Goal: Navigation & Orientation: Find specific page/section

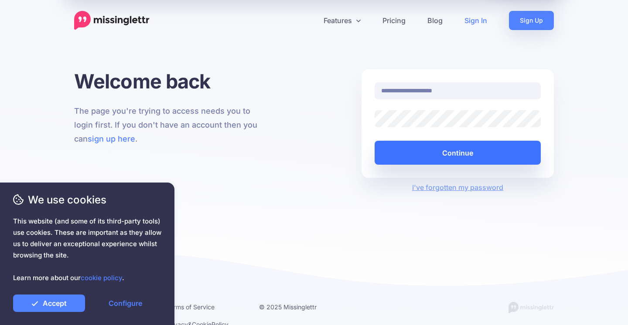
click at [424, 157] on button "Continue" at bounding box center [458, 153] width 166 height 24
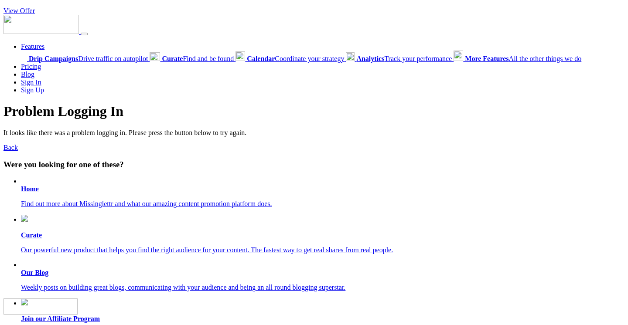
click at [409, 58] on span "Analytics Track your performance" at bounding box center [404, 58] width 96 height 7
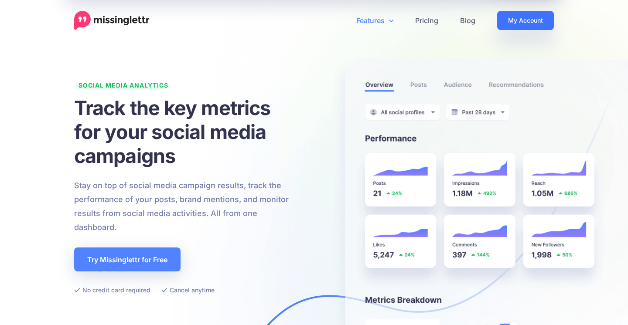
click at [499, 24] on link "My Account" at bounding box center [525, 20] width 57 height 19
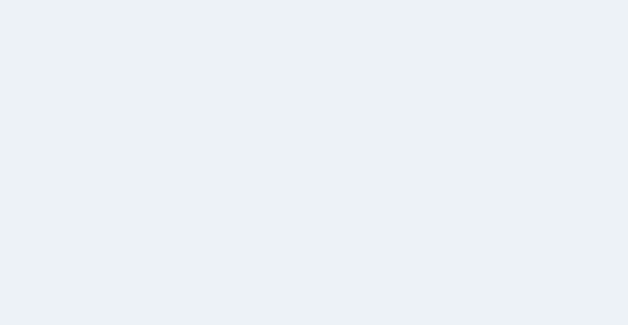
select select
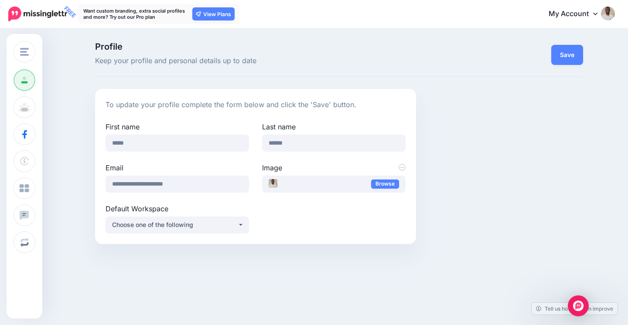
click at [603, 11] on img at bounding box center [608, 14] width 14 height 14
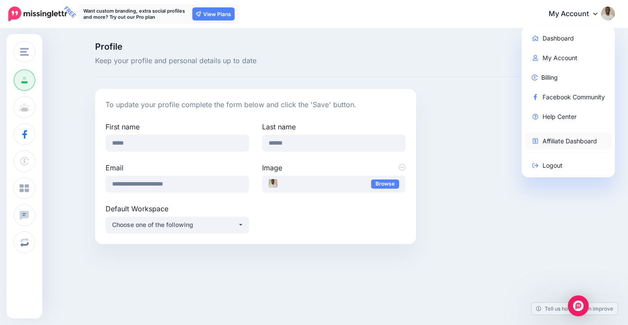
click at [573, 140] on link "Affiliate Dashboard" at bounding box center [568, 141] width 87 height 17
